Goal: Information Seeking & Learning: Learn about a topic

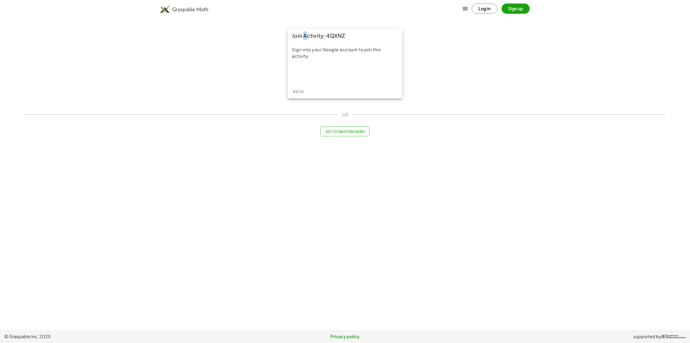
click at [297, 23] on main "Join Activity: 4QXNZ Sign into your Google account to join this activity. Back …" at bounding box center [345, 165] width 690 height 330
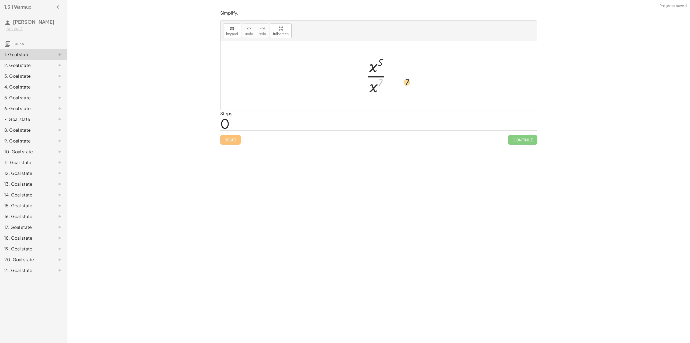
drag, startPoint x: 380, startPoint y: 88, endPoint x: 396, endPoint y: 90, distance: 16.4
click at [396, 90] on div at bounding box center [380, 76] width 35 height 42
drag, startPoint x: 375, startPoint y: 65, endPoint x: 380, endPoint y: 87, distance: 21.6
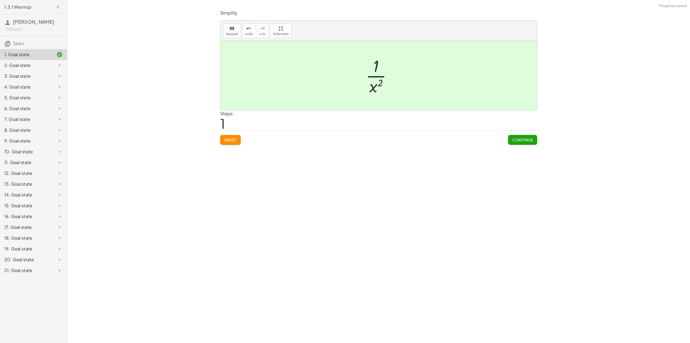
click at [529, 141] on span "Continue" at bounding box center [522, 139] width 20 height 5
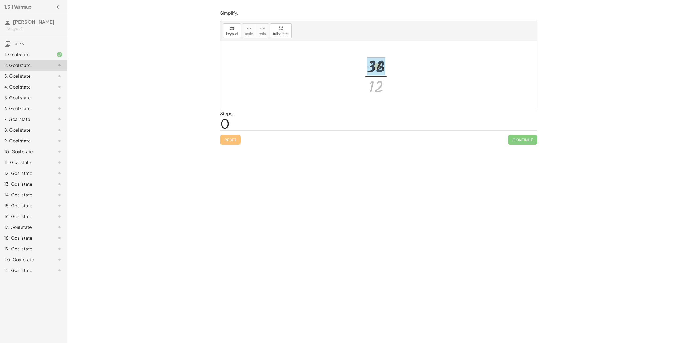
drag, startPoint x: 382, startPoint y: 86, endPoint x: 382, endPoint y: 64, distance: 22.1
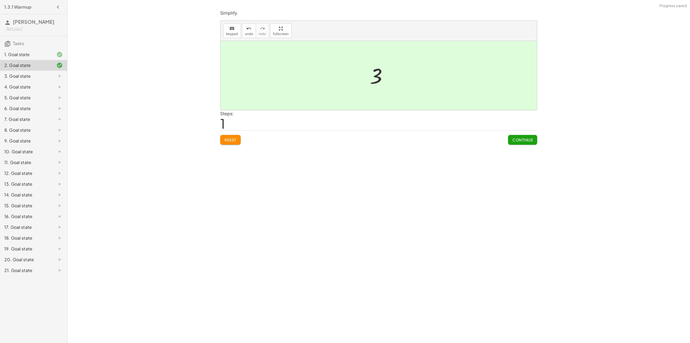
click at [527, 141] on span "Continue" at bounding box center [522, 139] width 20 height 5
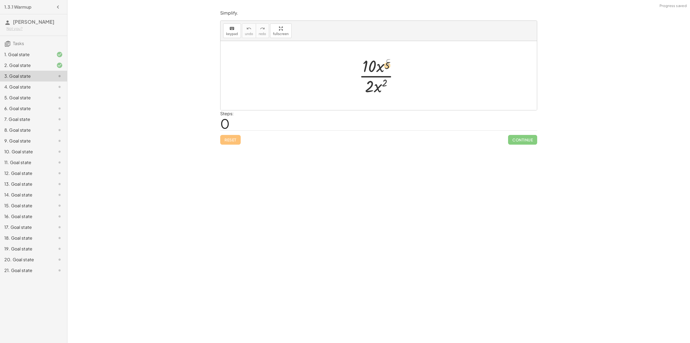
click at [389, 75] on div at bounding box center [380, 76] width 49 height 42
drag, startPoint x: 388, startPoint y: 70, endPoint x: 387, endPoint y: 78, distance: 8.2
click at [387, 78] on div at bounding box center [380, 76] width 49 height 42
drag, startPoint x: 381, startPoint y: 73, endPoint x: 383, endPoint y: 95, distance: 22.2
click at [383, 95] on div at bounding box center [380, 76] width 49 height 42
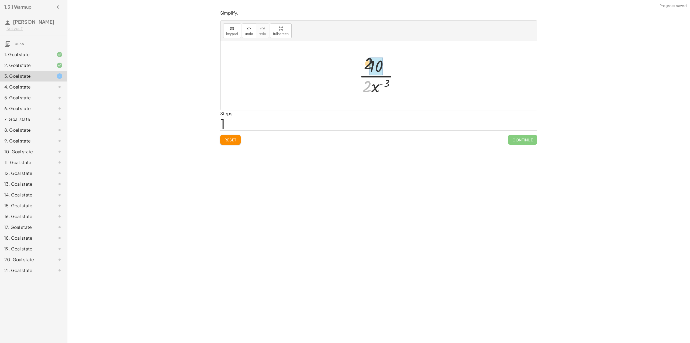
drag, startPoint x: 367, startPoint y: 90, endPoint x: 374, endPoint y: 66, distance: 24.8
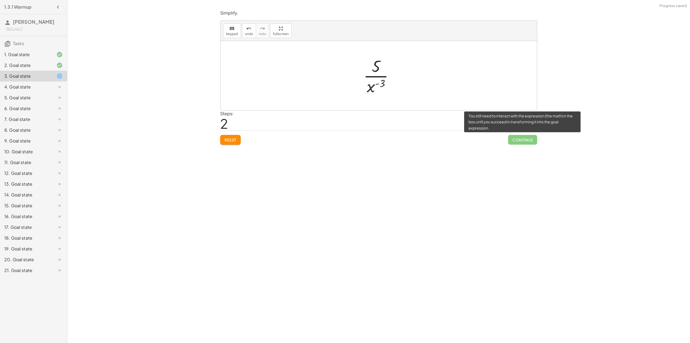
click at [525, 141] on span "Continue" at bounding box center [522, 140] width 29 height 10
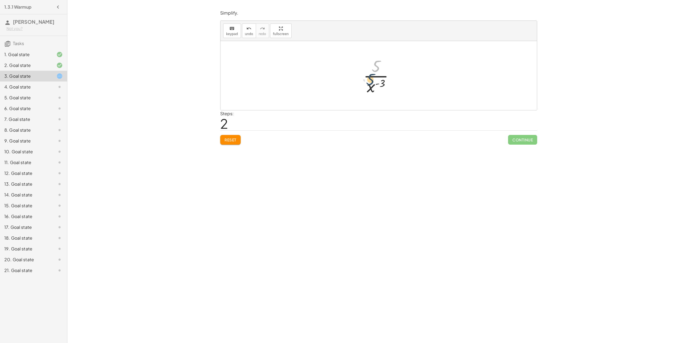
drag, startPoint x: 375, startPoint y: 70, endPoint x: 371, endPoint y: 71, distance: 4.4
click at [370, 79] on div at bounding box center [381, 76] width 40 height 42
drag, startPoint x: 374, startPoint y: 89, endPoint x: 385, endPoint y: 67, distance: 24.7
click at [385, 67] on div at bounding box center [381, 76] width 40 height 42
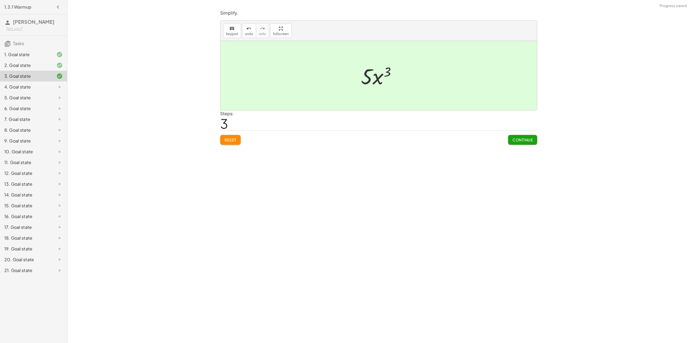
click at [522, 140] on span "Continue" at bounding box center [522, 139] width 20 height 5
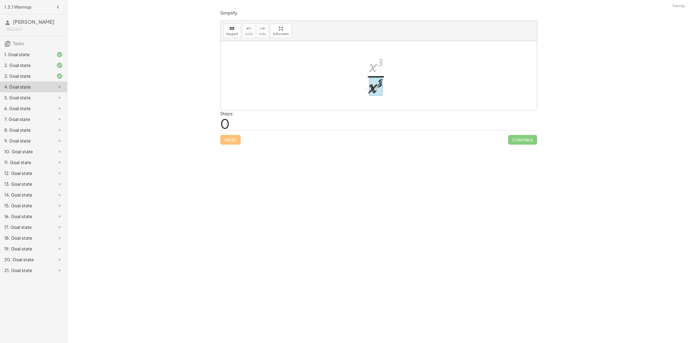
drag, startPoint x: 375, startPoint y: 67, endPoint x: 375, endPoint y: 88, distance: 21.6
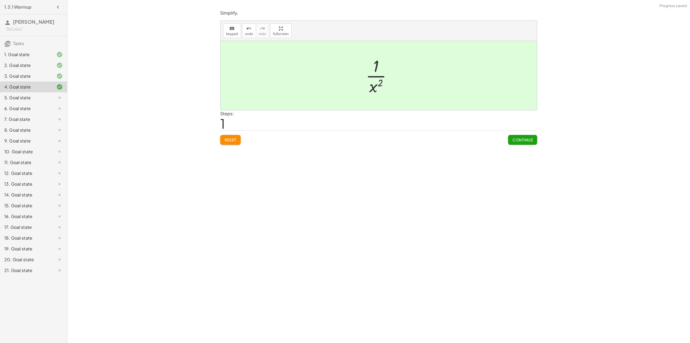
click at [513, 140] on span "Continue" at bounding box center [522, 139] width 20 height 5
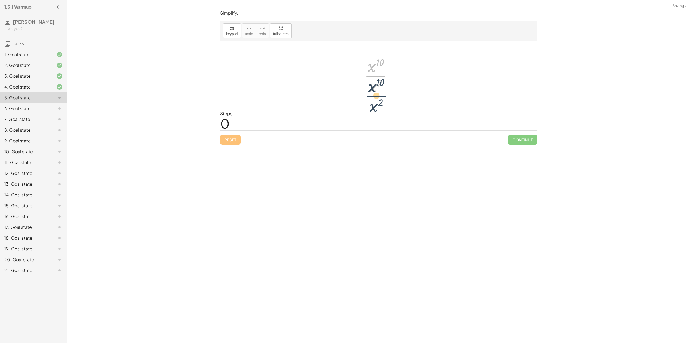
drag, startPoint x: 376, startPoint y: 82, endPoint x: 370, endPoint y: 75, distance: 8.8
click at [370, 75] on div at bounding box center [380, 76] width 38 height 42
drag, startPoint x: 375, startPoint y: 88, endPoint x: 377, endPoint y: 64, distance: 23.8
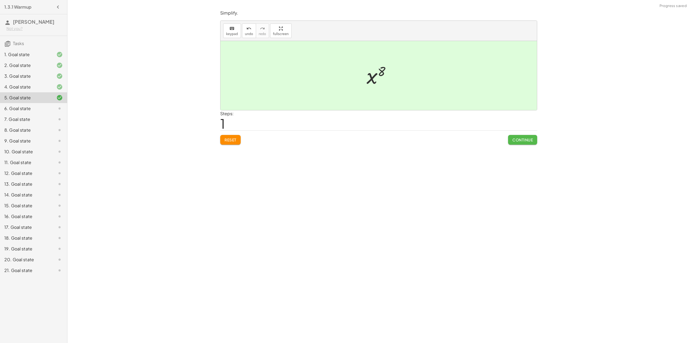
drag, startPoint x: 527, startPoint y: 139, endPoint x: 524, endPoint y: 140, distance: 2.8
click at [525, 140] on span "Continue" at bounding box center [522, 139] width 20 height 5
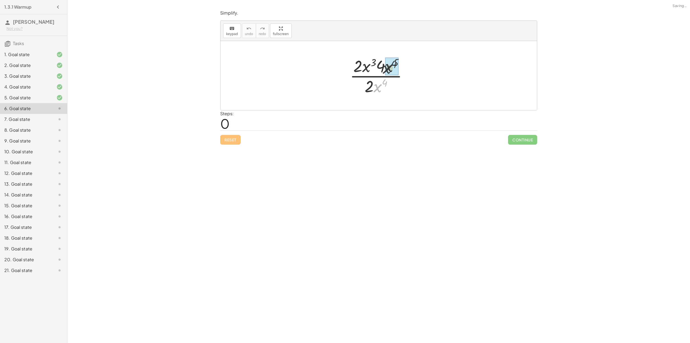
drag, startPoint x: 379, startPoint y: 91, endPoint x: 388, endPoint y: 76, distance: 17.0
drag, startPoint x: 361, startPoint y: 79, endPoint x: 380, endPoint y: 94, distance: 23.7
click at [380, 94] on div at bounding box center [381, 76] width 62 height 42
drag, startPoint x: 358, startPoint y: 66, endPoint x: 371, endPoint y: 85, distance: 22.7
click at [520, 136] on span "Continue" at bounding box center [522, 140] width 29 height 10
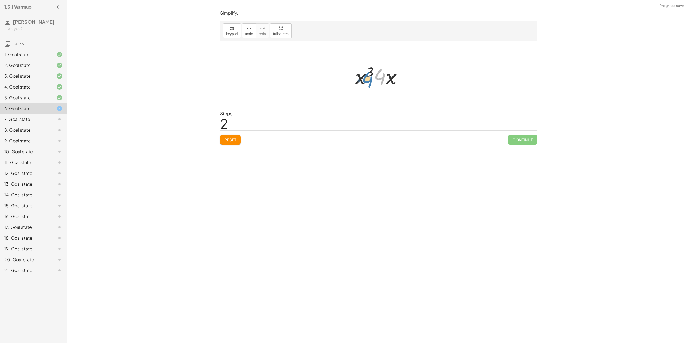
drag, startPoint x: 384, startPoint y: 80, endPoint x: 378, endPoint y: 83, distance: 6.5
click at [372, 82] on div at bounding box center [381, 76] width 56 height 28
drag, startPoint x: 386, startPoint y: 80, endPoint x: 355, endPoint y: 79, distance: 31.6
click at [355, 79] on div at bounding box center [381, 76] width 56 height 28
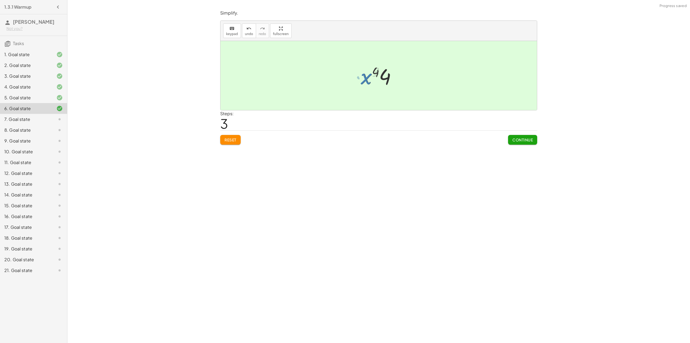
drag, startPoint x: 530, startPoint y: 146, endPoint x: 526, endPoint y: 147, distance: 3.8
click at [529, 147] on div "Simplify. keyboard keypad undo undo redo redo fullscreen · 2 · x 3 · 4 · x 5 · …" at bounding box center [378, 77] width 323 height 141
click at [520, 140] on span "Continue" at bounding box center [522, 139] width 20 height 5
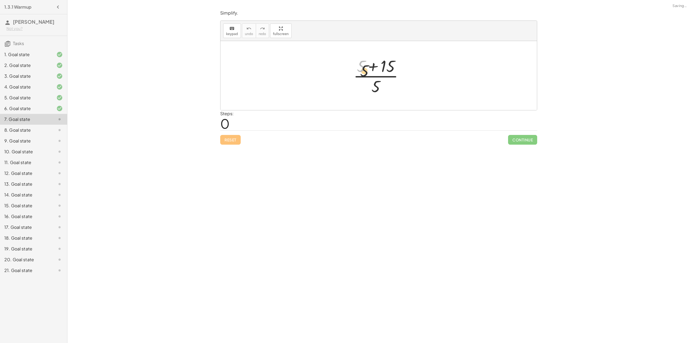
drag, startPoint x: 360, startPoint y: 69, endPoint x: 377, endPoint y: 85, distance: 23.4
click at [377, 85] on div at bounding box center [381, 76] width 60 height 42
drag, startPoint x: 361, startPoint y: 65, endPoint x: 360, endPoint y: 70, distance: 4.9
click at [361, 70] on div at bounding box center [381, 76] width 60 height 42
drag, startPoint x: 378, startPoint y: 87, endPoint x: 363, endPoint y: 64, distance: 27.2
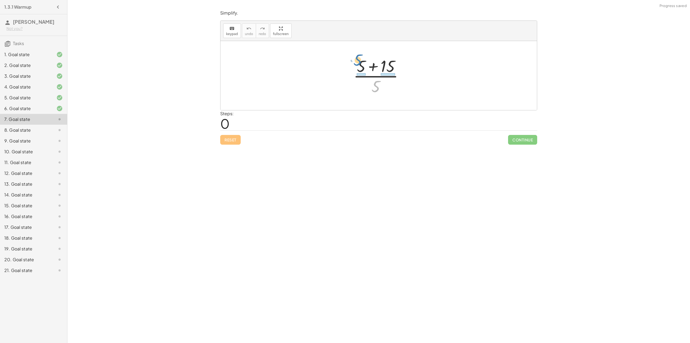
click at [363, 64] on div at bounding box center [381, 76] width 60 height 42
click at [396, 71] on div at bounding box center [381, 76] width 72 height 42
click at [392, 75] on div at bounding box center [381, 76] width 72 height 42
click at [395, 79] on div at bounding box center [380, 76] width 63 height 42
click at [363, 75] on div at bounding box center [380, 76] width 63 height 42
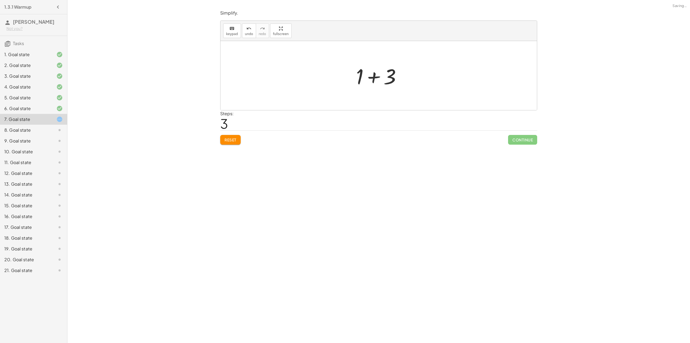
click at [377, 78] on div at bounding box center [380, 76] width 55 height 28
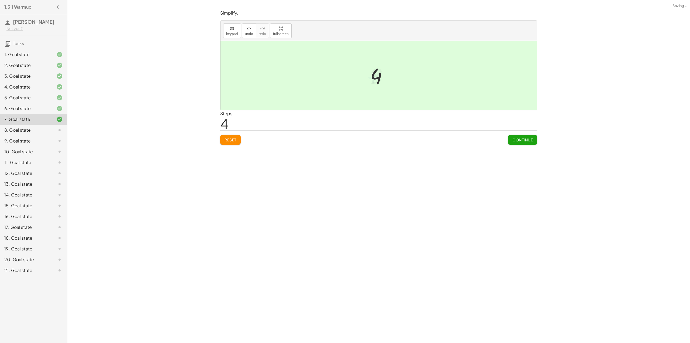
click at [519, 142] on button "Continue" at bounding box center [522, 140] width 29 height 10
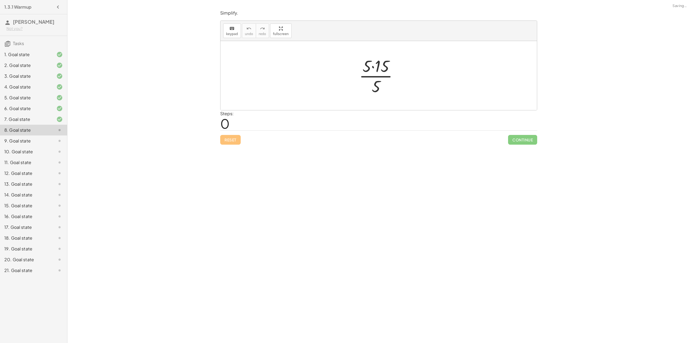
click at [375, 64] on div at bounding box center [380, 76] width 49 height 42
drag, startPoint x: 375, startPoint y: 69, endPoint x: 381, endPoint y: 88, distance: 20.0
click at [382, 88] on div at bounding box center [381, 76] width 38 height 42
drag, startPoint x: 378, startPoint y: 89, endPoint x: 376, endPoint y: 71, distance: 18.5
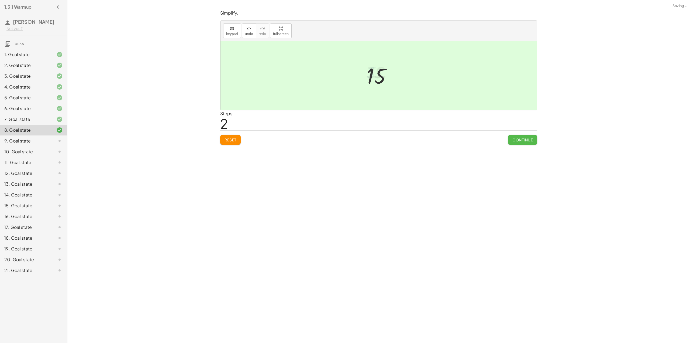
click at [523, 140] on span "Continue" at bounding box center [522, 139] width 20 height 5
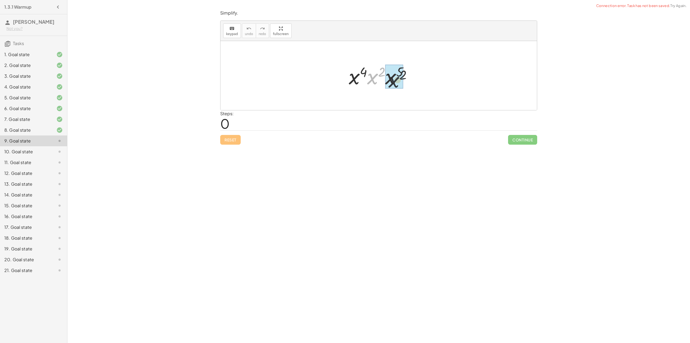
drag, startPoint x: 374, startPoint y: 79, endPoint x: 384, endPoint y: 82, distance: 10.0
drag, startPoint x: 357, startPoint y: 78, endPoint x: 366, endPoint y: 78, distance: 8.9
drag, startPoint x: 355, startPoint y: 77, endPoint x: 360, endPoint y: 76, distance: 4.3
click at [360, 76] on div at bounding box center [380, 75] width 71 height 27
click at [377, 73] on div at bounding box center [380, 75] width 71 height 27
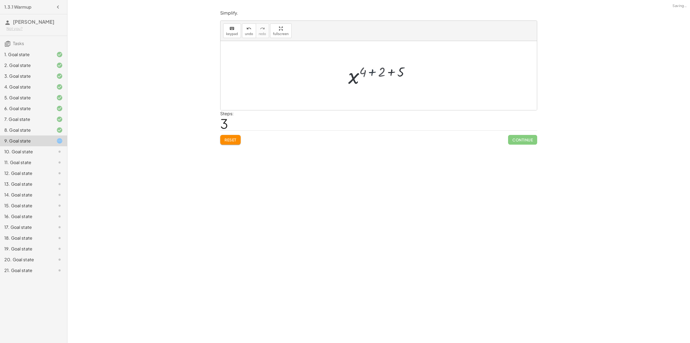
click at [371, 71] on div at bounding box center [381, 75] width 52 height 27
click at [375, 72] on div at bounding box center [381, 75] width 52 height 27
click at [377, 72] on div at bounding box center [381, 75] width 52 height 27
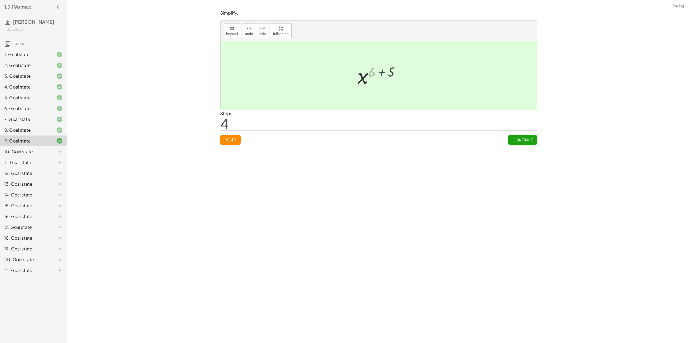
click at [378, 72] on div at bounding box center [380, 75] width 35 height 27
click at [379, 72] on div at bounding box center [380, 75] width 35 height 27
drag, startPoint x: 520, startPoint y: 133, endPoint x: 514, endPoint y: 135, distance: 6.6
click at [517, 134] on div "Continue" at bounding box center [522, 137] width 29 height 14
click at [512, 136] on button "Continue" at bounding box center [522, 140] width 29 height 10
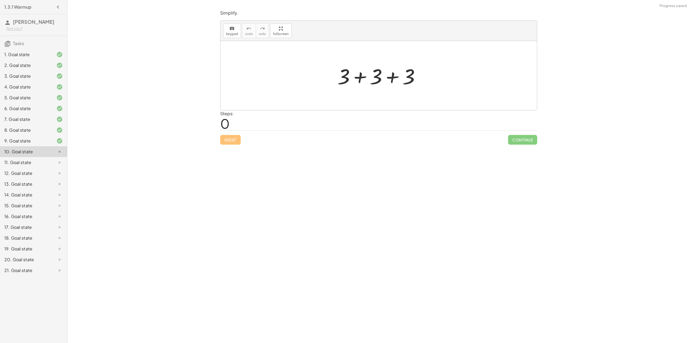
click at [364, 79] on div at bounding box center [381, 76] width 92 height 28
click at [370, 80] on div at bounding box center [380, 76] width 59 height 28
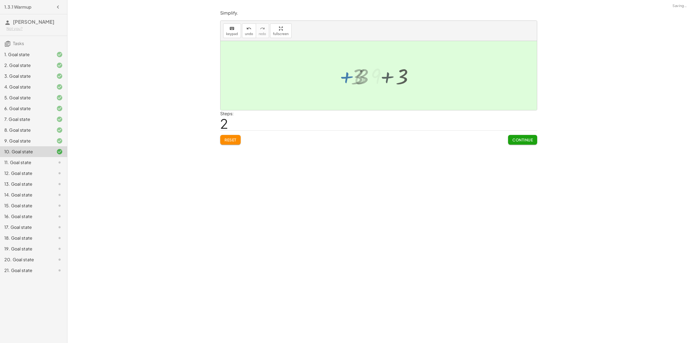
click at [362, 78] on div at bounding box center [378, 75] width 316 height 69
click at [363, 78] on div "+ 3 + 3 + 3 6 9 + 3 + 3 + 3 + 6 + 3" at bounding box center [379, 75] width 32 height 29
click at [527, 140] on span "Continue" at bounding box center [522, 139] width 20 height 5
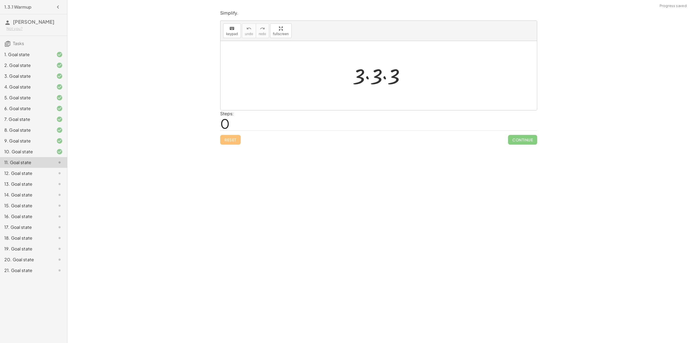
click at [373, 74] on div at bounding box center [381, 76] width 62 height 28
click at [373, 75] on div at bounding box center [381, 76] width 62 height 28
click at [376, 77] on div at bounding box center [380, 76] width 43 height 28
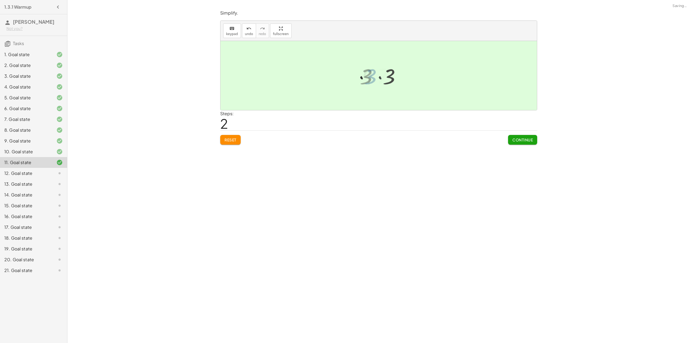
click at [377, 77] on div at bounding box center [381, 75] width 37 height 27
drag, startPoint x: 532, startPoint y: 148, endPoint x: 529, endPoint y: 146, distance: 4.2
click at [532, 148] on div "Simplify. keyboard keypad undo undo redo redo fullscreen · x 5 · x 7 · 1 · x ( …" at bounding box center [378, 171] width 623 height 343
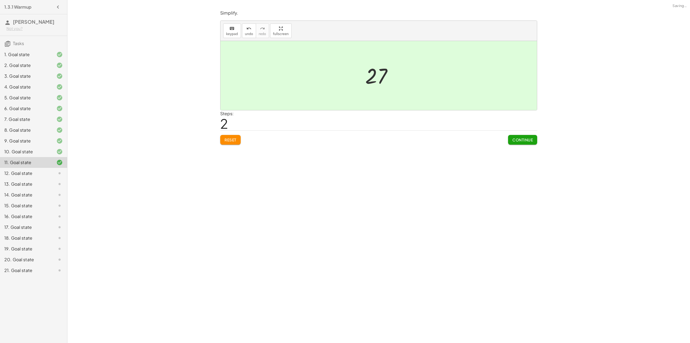
click at [526, 143] on button "Continue" at bounding box center [522, 140] width 29 height 10
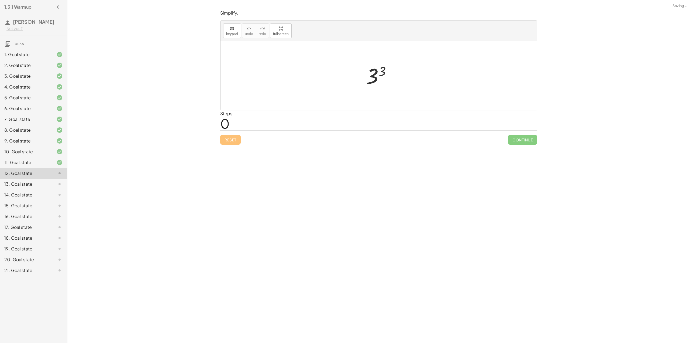
click at [385, 75] on div at bounding box center [380, 75] width 34 height 27
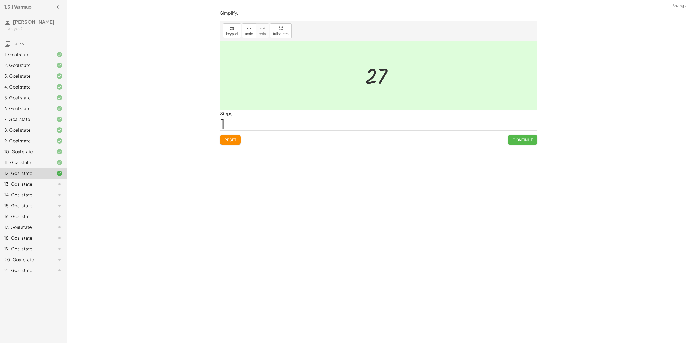
click at [530, 136] on button "Continue" at bounding box center [522, 140] width 29 height 10
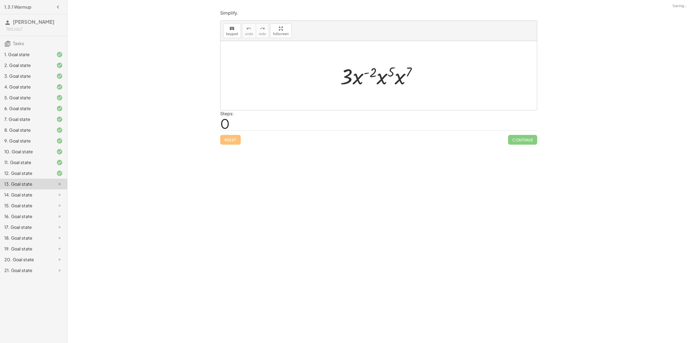
click at [386, 83] on div at bounding box center [380, 76] width 86 height 28
drag, startPoint x: 403, startPoint y: 82, endPoint x: 379, endPoint y: 81, distance: 24.8
drag, startPoint x: 413, startPoint y: 69, endPoint x: 389, endPoint y: 71, distance: 24.0
click at [389, 71] on div at bounding box center [380, 76] width 94 height 28
drag, startPoint x: 407, startPoint y: 71, endPoint x: 399, endPoint y: 72, distance: 8.4
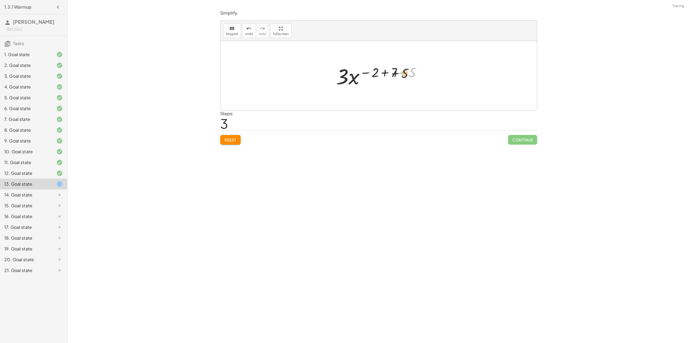
click at [399, 72] on div at bounding box center [380, 76] width 94 height 28
drag, startPoint x: 411, startPoint y: 72, endPoint x: 392, endPoint y: 71, distance: 18.9
drag, startPoint x: 400, startPoint y: 73, endPoint x: 377, endPoint y: 71, distance: 23.5
click at [377, 71] on div at bounding box center [380, 76] width 81 height 28
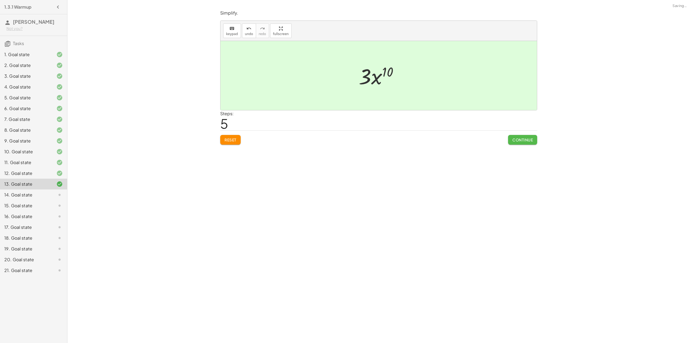
click at [515, 135] on button "Continue" at bounding box center [522, 140] width 29 height 10
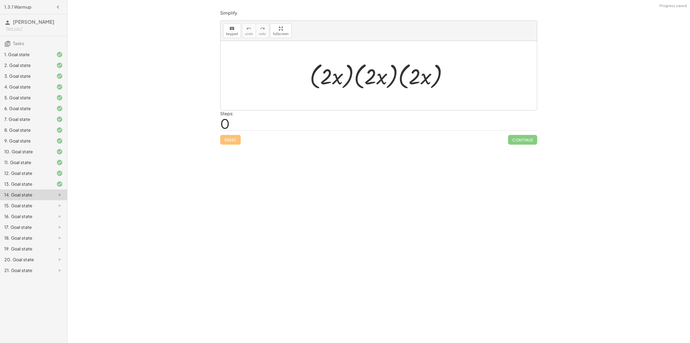
click at [338, 79] on div at bounding box center [381, 75] width 148 height 31
drag, startPoint x: 347, startPoint y: 79, endPoint x: 373, endPoint y: 78, distance: 25.6
drag, startPoint x: 415, startPoint y: 78, endPoint x: 383, endPoint y: 76, distance: 31.8
drag, startPoint x: 381, startPoint y: 78, endPoint x: 370, endPoint y: 72, distance: 12.1
click at [370, 72] on div at bounding box center [381, 75] width 110 height 31
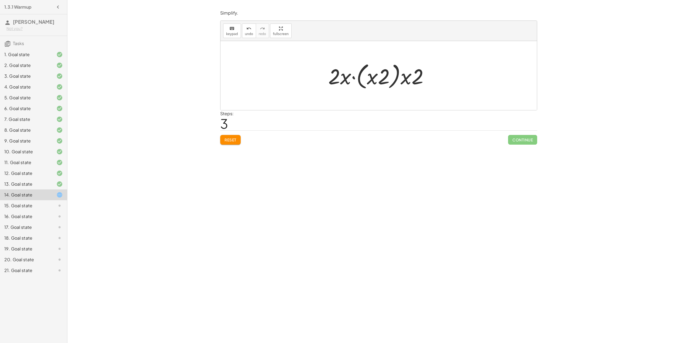
drag, startPoint x: 368, startPoint y: 82, endPoint x: 378, endPoint y: 87, distance: 10.8
click at [369, 81] on div at bounding box center [381, 75] width 110 height 31
drag, startPoint x: 350, startPoint y: 81, endPoint x: 365, endPoint y: 78, distance: 15.3
click at [364, 78] on div at bounding box center [381, 75] width 110 height 31
drag, startPoint x: 383, startPoint y: 75, endPoint x: 373, endPoint y: 77, distance: 9.8
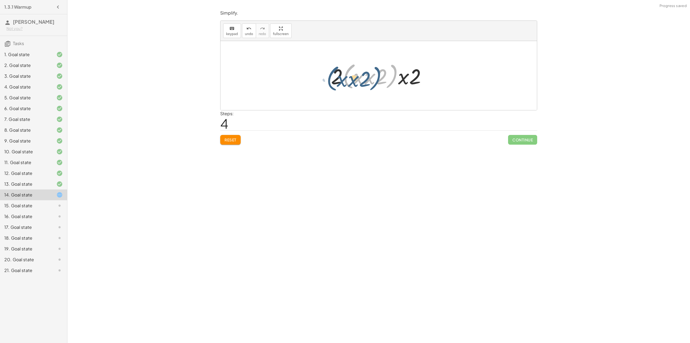
click at [373, 77] on div at bounding box center [380, 75] width 105 height 31
click at [224, 145] on div "Simplify. keyboard keypad undo undo redo redo fullscreen · ( · 2 · x ) · ( · 2 …" at bounding box center [378, 77] width 323 height 141
click at [241, 145] on div "Simplify. keyboard keypad undo undo redo redo fullscreen · ( · 2 · x ) · ( · 2 …" at bounding box center [378, 77] width 323 height 141
click at [236, 142] on button "Reset" at bounding box center [230, 140] width 20 height 10
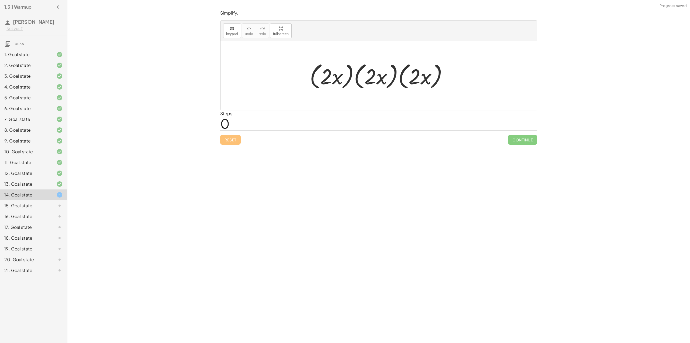
click at [334, 81] on div at bounding box center [381, 75] width 148 height 31
click at [326, 78] on div at bounding box center [381, 75] width 148 height 31
drag, startPoint x: 326, startPoint y: 78, endPoint x: 294, endPoint y: 80, distance: 32.1
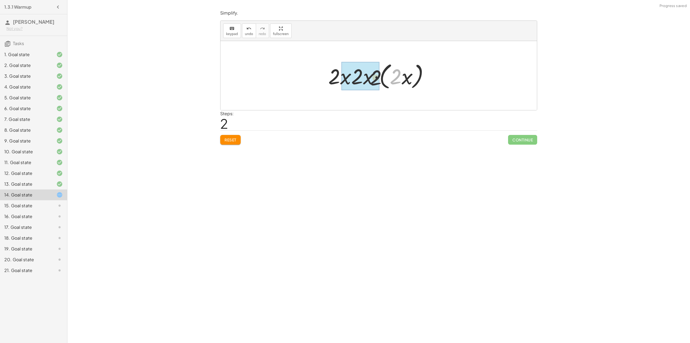
drag, startPoint x: 391, startPoint y: 77, endPoint x: 367, endPoint y: 78, distance: 24.3
click at [379, 79] on div at bounding box center [381, 76] width 84 height 28
drag, startPoint x: 399, startPoint y: 79, endPoint x: 386, endPoint y: 80, distance: 13.5
click at [382, 78] on div at bounding box center [381, 76] width 84 height 28
drag, startPoint x: 359, startPoint y: 77, endPoint x: 381, endPoint y: 78, distance: 21.6
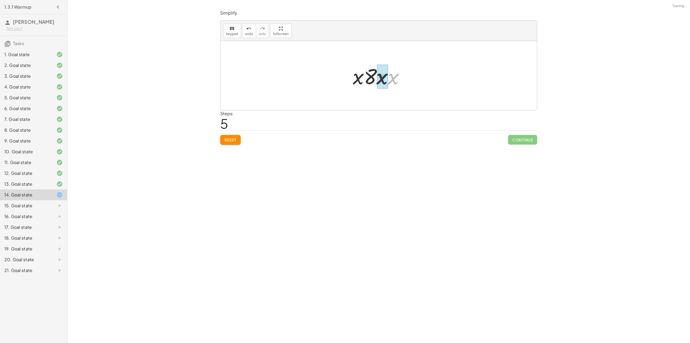
drag, startPoint x: 395, startPoint y: 81, endPoint x: 381, endPoint y: 81, distance: 14.0
drag, startPoint x: 369, startPoint y: 81, endPoint x: 372, endPoint y: 81, distance: 2.7
click at [372, 81] on div at bounding box center [380, 76] width 57 height 28
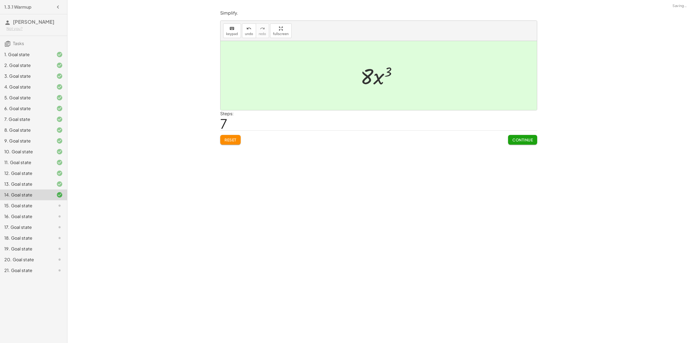
drag, startPoint x: 507, startPoint y: 136, endPoint x: 509, endPoint y: 138, distance: 2.9
click at [508, 137] on div "Reset Continue" at bounding box center [378, 137] width 317 height 14
click at [510, 139] on button "Continue" at bounding box center [522, 140] width 29 height 10
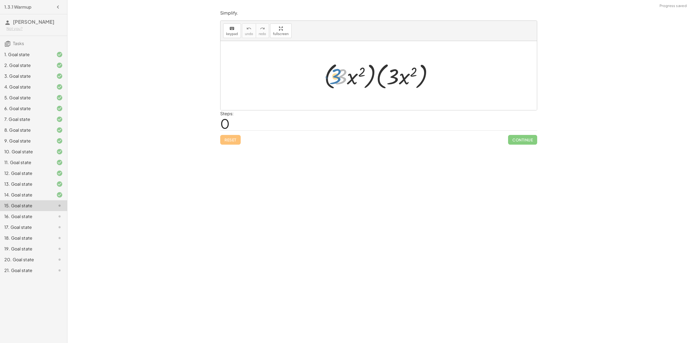
drag, startPoint x: 339, startPoint y: 78, endPoint x: 334, endPoint y: 78, distance: 5.4
click at [334, 78] on div at bounding box center [381, 75] width 119 height 31
drag, startPoint x: 378, startPoint y: 77, endPoint x: 382, endPoint y: 78, distance: 4.4
click at [382, 78] on div at bounding box center [381, 75] width 102 height 31
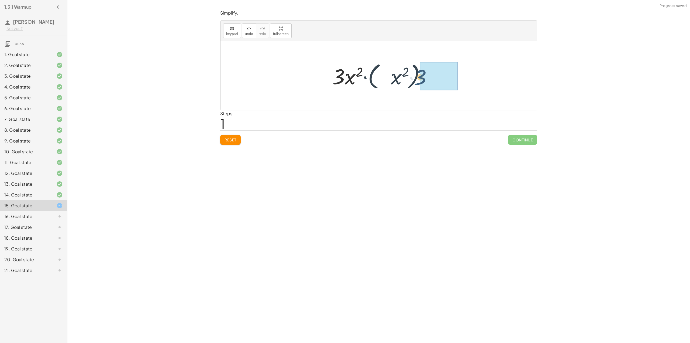
drag, startPoint x: 382, startPoint y: 78, endPoint x: 431, endPoint y: 79, distance: 49.1
drag, startPoint x: 377, startPoint y: 78, endPoint x: 368, endPoint y: 77, distance: 8.6
click at [383, 74] on div at bounding box center [380, 76] width 77 height 28
drag, startPoint x: 394, startPoint y: 78, endPoint x: 357, endPoint y: 75, distance: 37.0
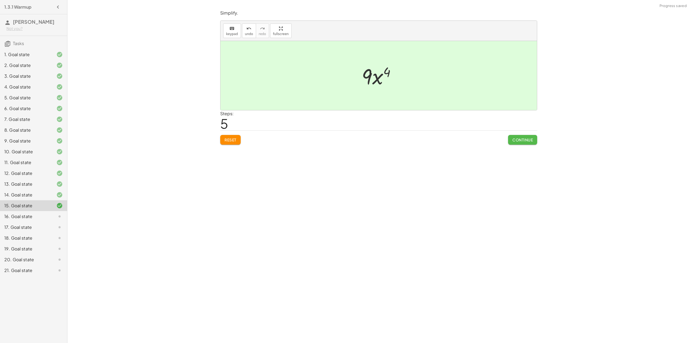
click at [515, 142] on span "Continue" at bounding box center [522, 139] width 20 height 5
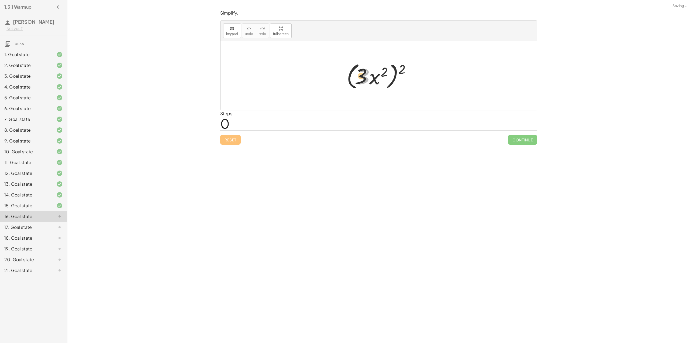
drag, startPoint x: 356, startPoint y: 78, endPoint x: 323, endPoint y: 71, distance: 33.4
drag, startPoint x: 399, startPoint y: 71, endPoint x: 369, endPoint y: 77, distance: 30.7
click at [370, 77] on div at bounding box center [381, 75] width 74 height 31
click at [394, 71] on div at bounding box center [380, 76] width 63 height 28
click at [389, 73] on div at bounding box center [380, 76] width 53 height 28
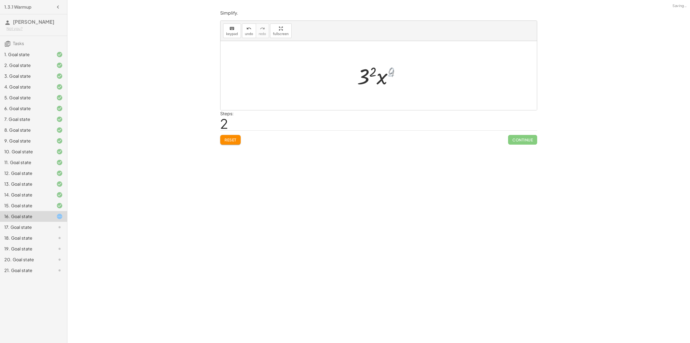
click at [369, 71] on div at bounding box center [380, 76] width 53 height 28
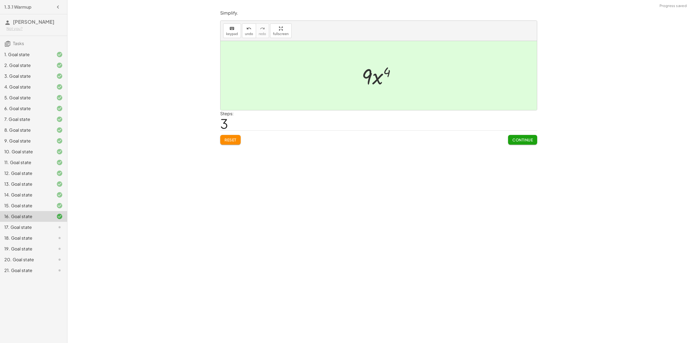
click at [518, 142] on button "Continue" at bounding box center [522, 140] width 29 height 10
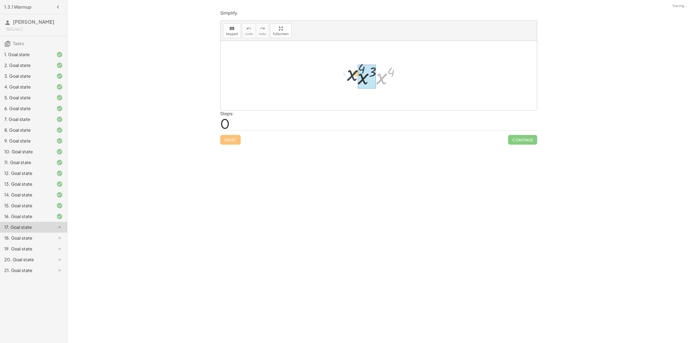
drag, startPoint x: 384, startPoint y: 80, endPoint x: 360, endPoint y: 78, distance: 24.4
drag, startPoint x: 380, startPoint y: 73, endPoint x: 451, endPoint y: 103, distance: 76.8
click at [381, 73] on div at bounding box center [380, 75] width 53 height 27
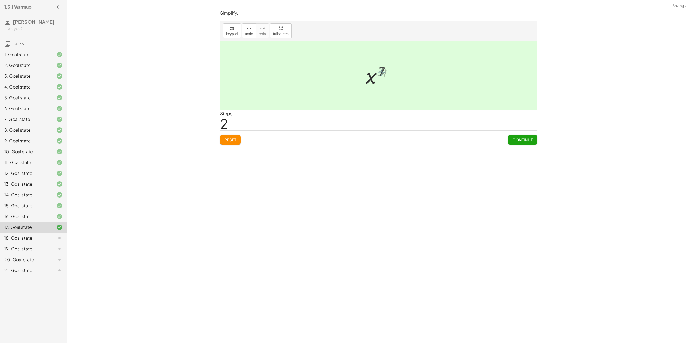
click at [523, 146] on div "Simplify. keyboard keypad undo undo redo redo fullscreen · x 3 · x 4 x 3 4 ( + …" at bounding box center [378, 77] width 323 height 141
click at [521, 140] on span "Continue" at bounding box center [522, 139] width 20 height 5
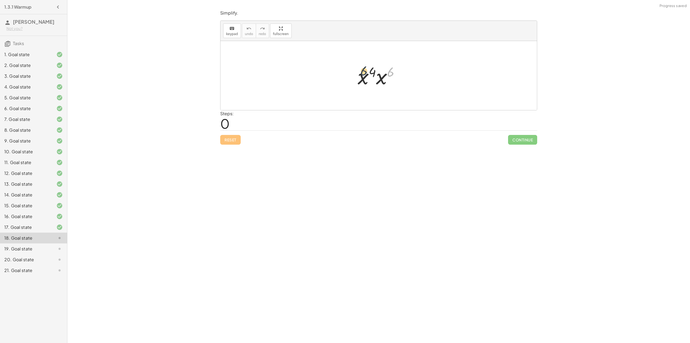
drag, startPoint x: 390, startPoint y: 73, endPoint x: 363, endPoint y: 72, distance: 27.0
click at [363, 72] on div at bounding box center [380, 76] width 51 height 28
drag, startPoint x: 379, startPoint y: 78, endPoint x: 372, endPoint y: 78, distance: 7.6
click at [382, 73] on div at bounding box center [380, 75] width 52 height 27
click at [379, 71] on div at bounding box center [380, 75] width 52 height 27
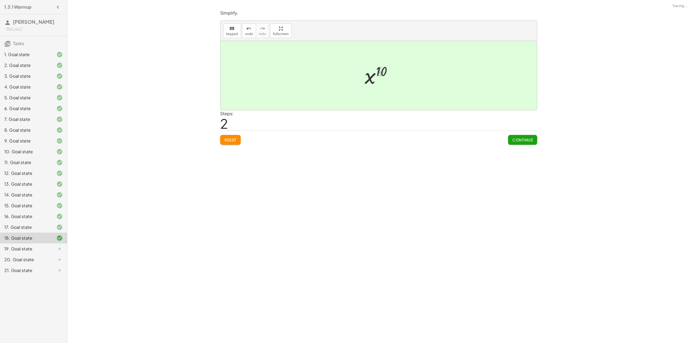
click at [536, 146] on div "Simplify. keyboard keypad undo undo redo redo fullscreen · x 4 · x 6 x 4 6 ( + …" at bounding box center [378, 77] width 323 height 141
click at [528, 145] on div "Simplify. keyboard keypad undo undo redo redo fullscreen · x 4 · x 6 x ( + 4 + …" at bounding box center [378, 77] width 323 height 141
click at [523, 142] on span "Continue" at bounding box center [522, 139] width 20 height 5
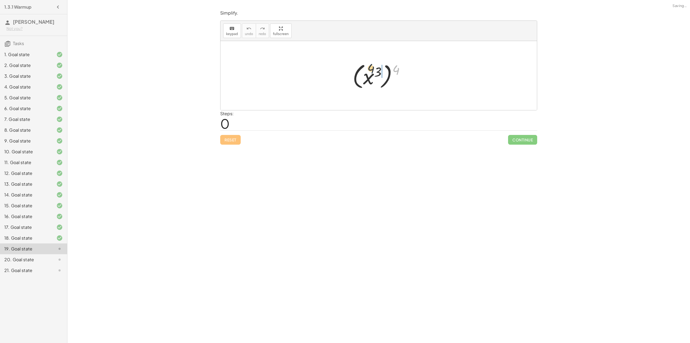
drag, startPoint x: 393, startPoint y: 70, endPoint x: 370, endPoint y: 73, distance: 23.4
click at [370, 73] on div at bounding box center [381, 76] width 62 height 30
click at [383, 73] on div at bounding box center [380, 75] width 43 height 27
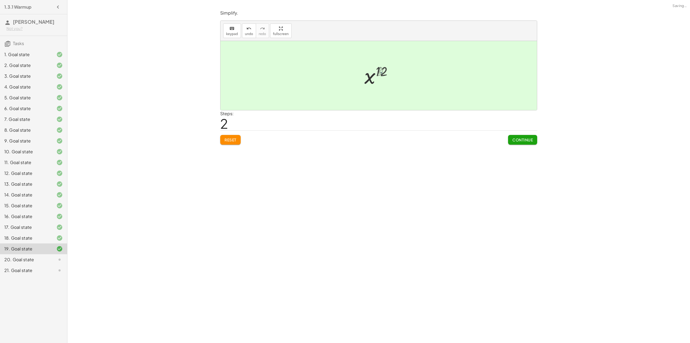
click at [529, 145] on div "Simplify. keyboard keypad undo undo redo redo fullscreen ( x 3 ) 4 x 3 4 ( · · …" at bounding box center [378, 77] width 323 height 141
click at [523, 148] on div "Simplify. keyboard keypad undo undo redo redo fullscreen · x 5 · x 7 · 1 · x ( …" at bounding box center [378, 171] width 623 height 343
click at [523, 144] on button "Continue" at bounding box center [522, 140] width 29 height 10
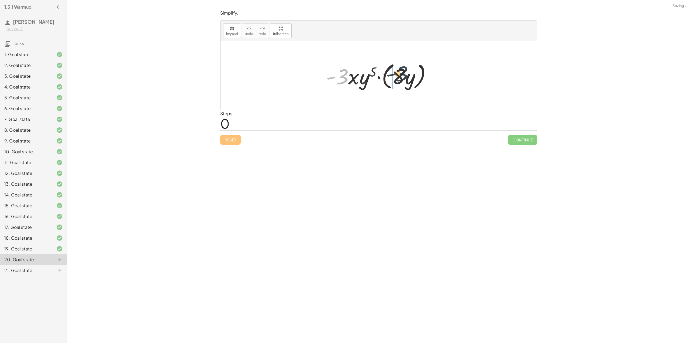
drag, startPoint x: 345, startPoint y: 73, endPoint x: 405, endPoint y: 75, distance: 59.6
click at [405, 75] on div at bounding box center [380, 75] width 115 height 31
click at [387, 80] on div at bounding box center [381, 75] width 120 height 31
click at [392, 77] on div at bounding box center [381, 75] width 120 height 31
click at [395, 79] on div at bounding box center [381, 75] width 120 height 31
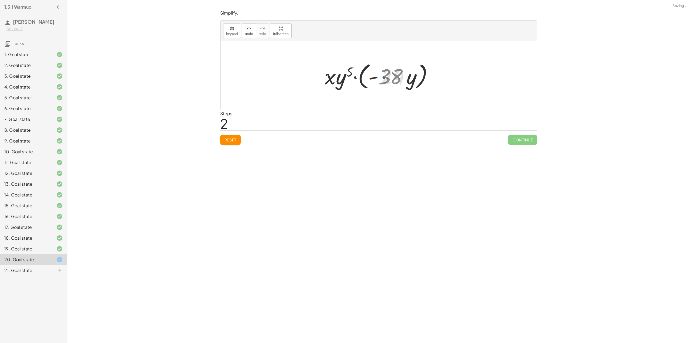
click at [392, 79] on div at bounding box center [380, 75] width 113 height 31
drag, startPoint x: 337, startPoint y: 79, endPoint x: 322, endPoint y: 71, distance: 17.3
click at [322, 71] on div "· - 3 · x · y 5 · ( · 8 · y ) · x · y 5 · ( · - 3 · 8 · y ) · x · - · x · y 5 ·…" at bounding box center [379, 76] width 120 height 34
drag, startPoint x: 341, startPoint y: 82, endPoint x: 412, endPoint y: 79, distance: 70.4
click at [412, 79] on div at bounding box center [380, 75] width 113 height 31
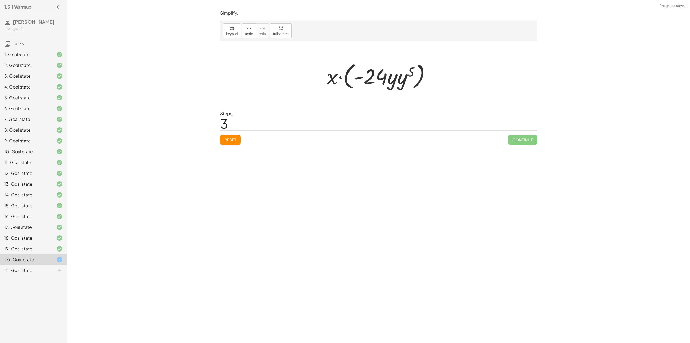
click at [396, 84] on div at bounding box center [380, 75] width 113 height 31
click at [395, 81] on div at bounding box center [380, 75] width 113 height 31
drag, startPoint x: 392, startPoint y: 80, endPoint x: 405, endPoint y: 78, distance: 13.4
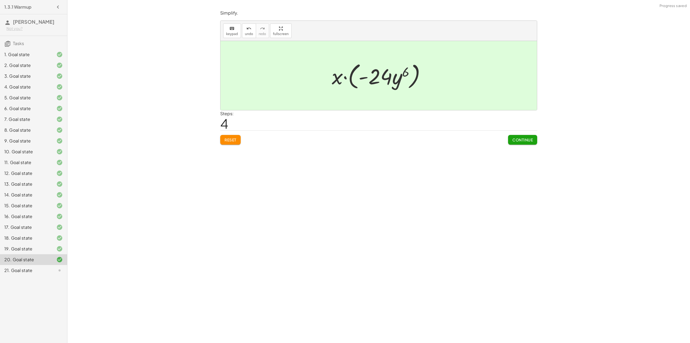
click at [517, 139] on span "Continue" at bounding box center [522, 139] width 20 height 5
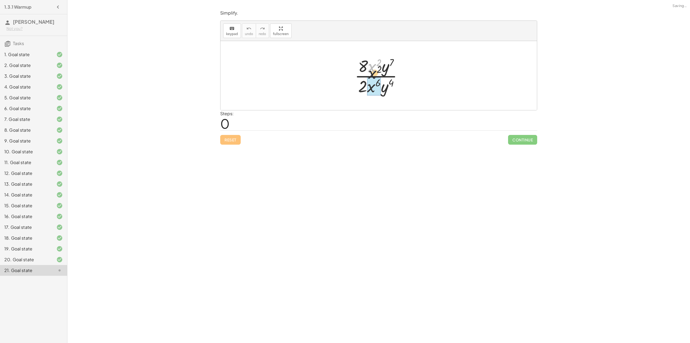
drag, startPoint x: 374, startPoint y: 71, endPoint x: 375, endPoint y: 86, distance: 15.2
drag, startPoint x: 385, startPoint y: 89, endPoint x: 385, endPoint y: 70, distance: 19.2
drag, startPoint x: 367, startPoint y: 65, endPoint x: 371, endPoint y: 84, distance: 18.9
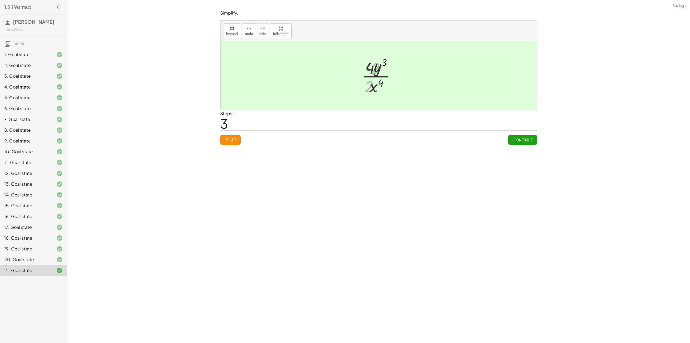
click at [525, 149] on div "Simplify. keyboard keypad undo undo redo redo fullscreen · x 5 · x 7 · 1 · x ( …" at bounding box center [378, 171] width 623 height 343
click at [523, 145] on div "Simplify. keyboard keypad undo undo redo redo fullscreen · 8 · x 2 · y 7 · 2 · …" at bounding box center [378, 77] width 323 height 141
click at [519, 141] on span "Continue" at bounding box center [522, 139] width 20 height 5
